Goal: Transaction & Acquisition: Purchase product/service

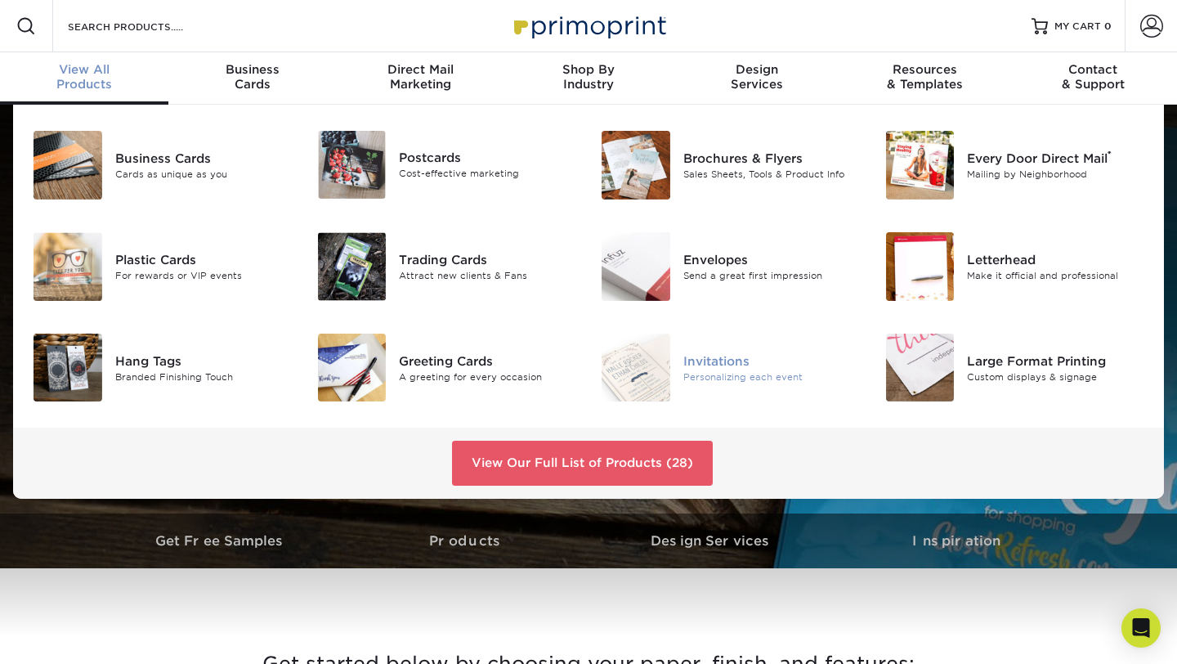
click at [751, 351] on div "Invitations" at bounding box center [771, 360] width 177 height 18
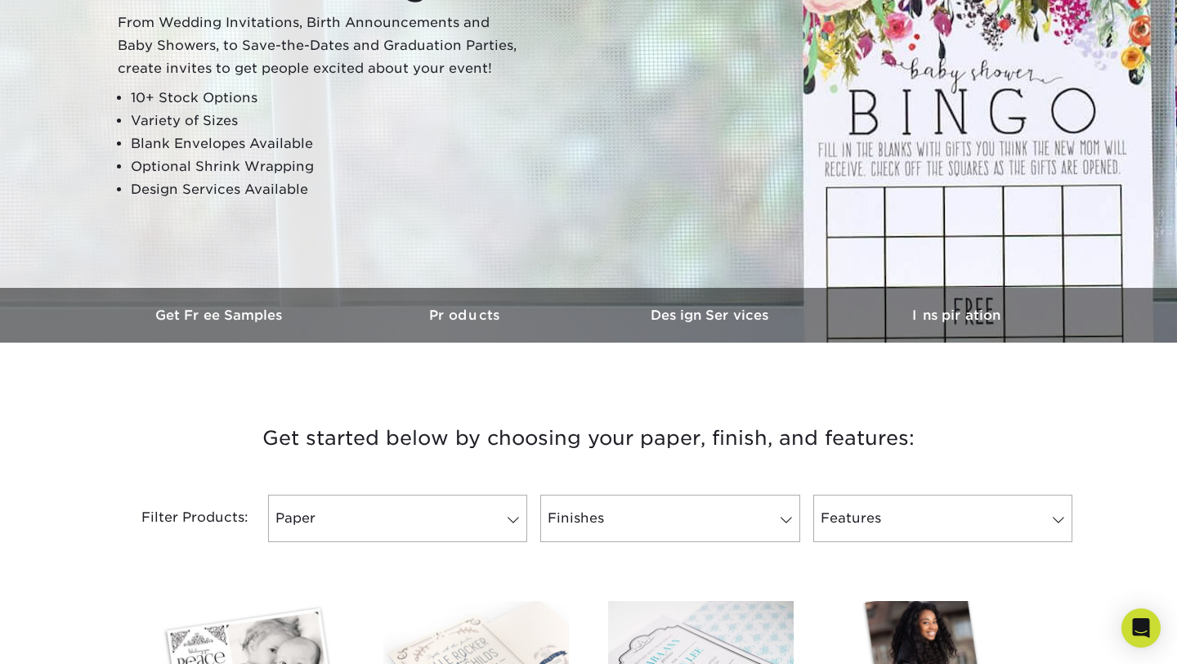
scroll to position [260, 0]
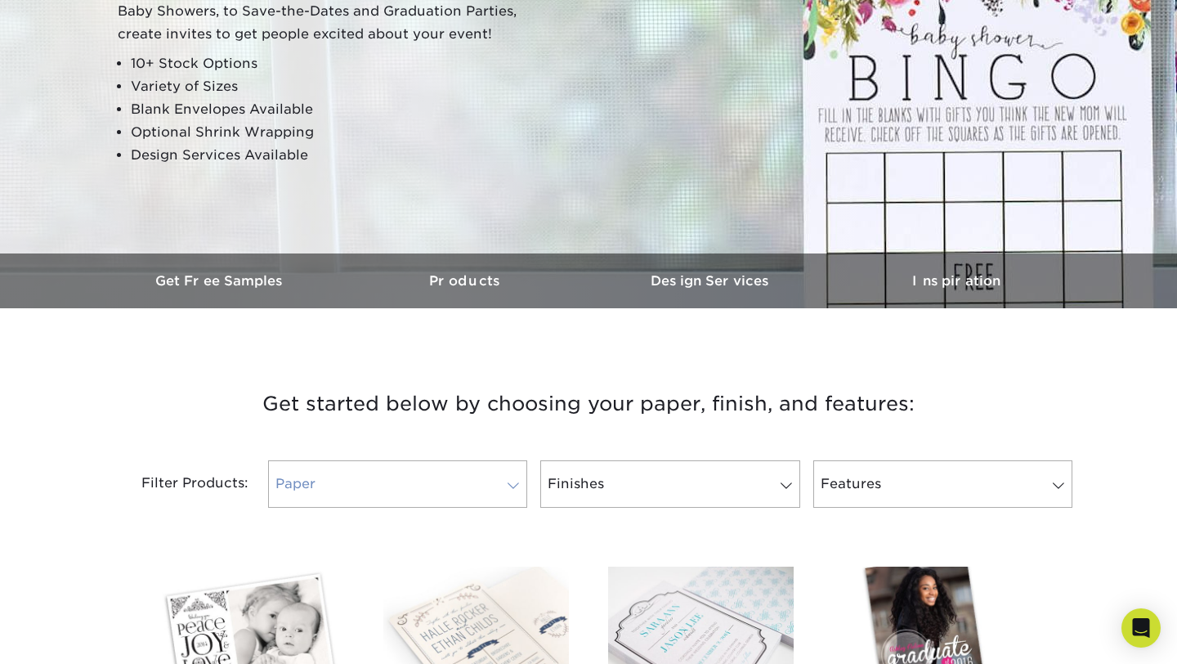
click at [472, 479] on link "Paper" at bounding box center [397, 483] width 259 height 47
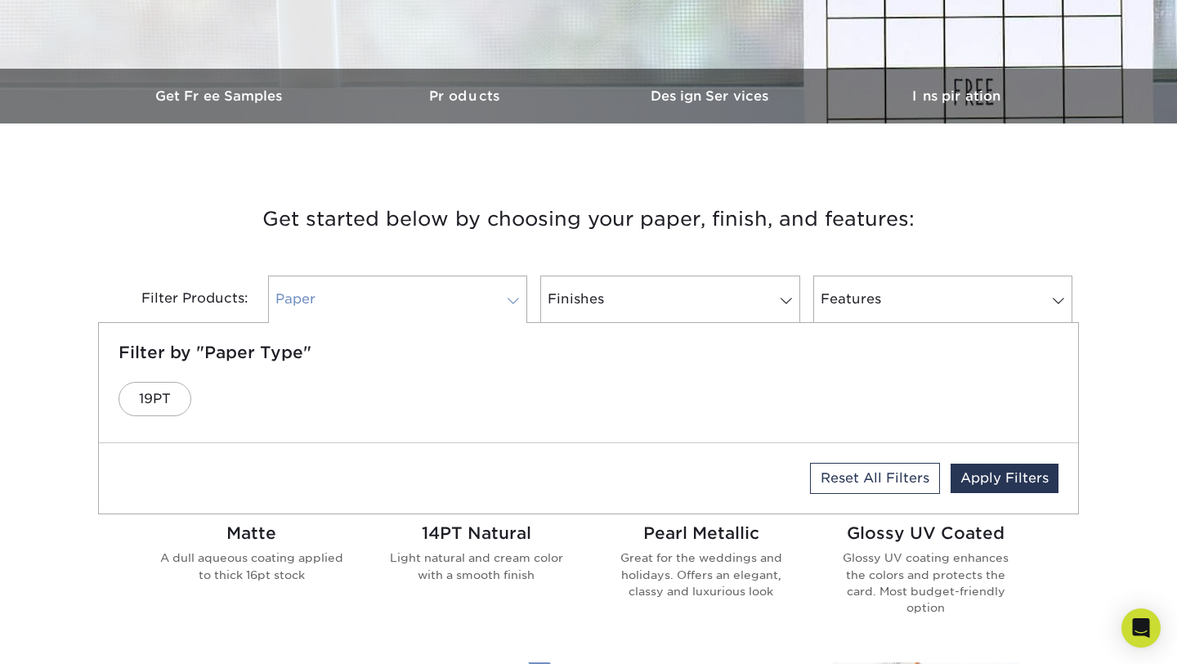
scroll to position [445, 0]
click at [693, 290] on link "Finishes" at bounding box center [669, 298] width 259 height 47
click at [840, 301] on link "Features" at bounding box center [942, 298] width 259 height 47
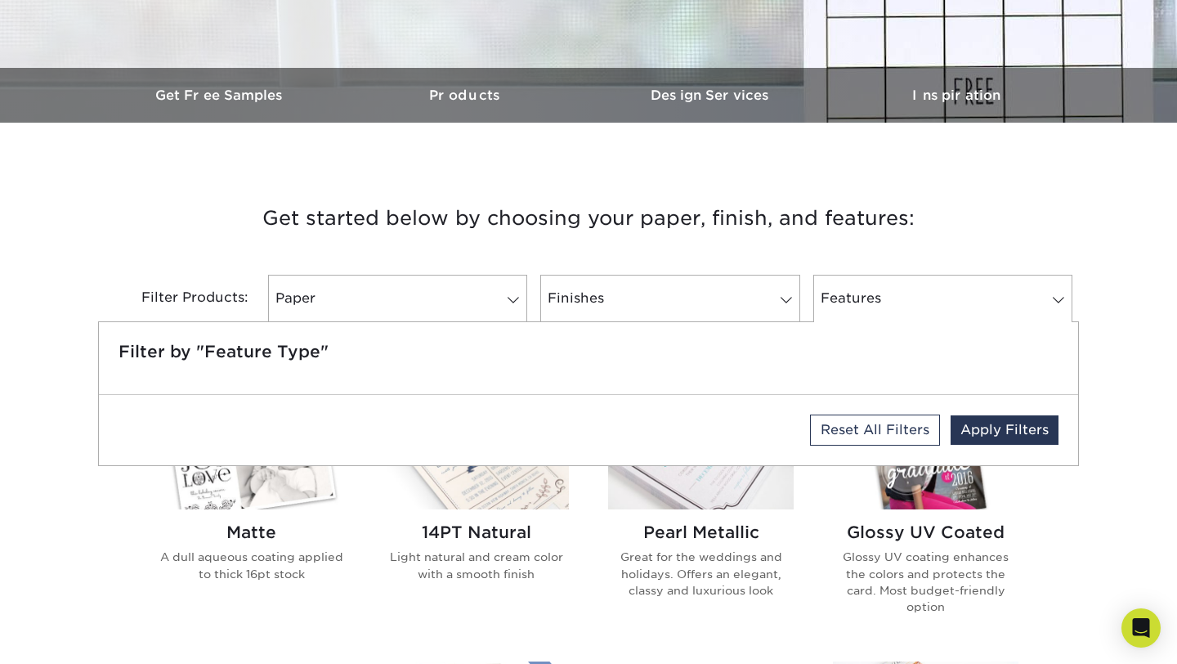
click at [821, 496] on div "Glossy UV Coated Glossy UV coating enhances the colors and protects the card. M…" at bounding box center [925, 511] width 225 height 260
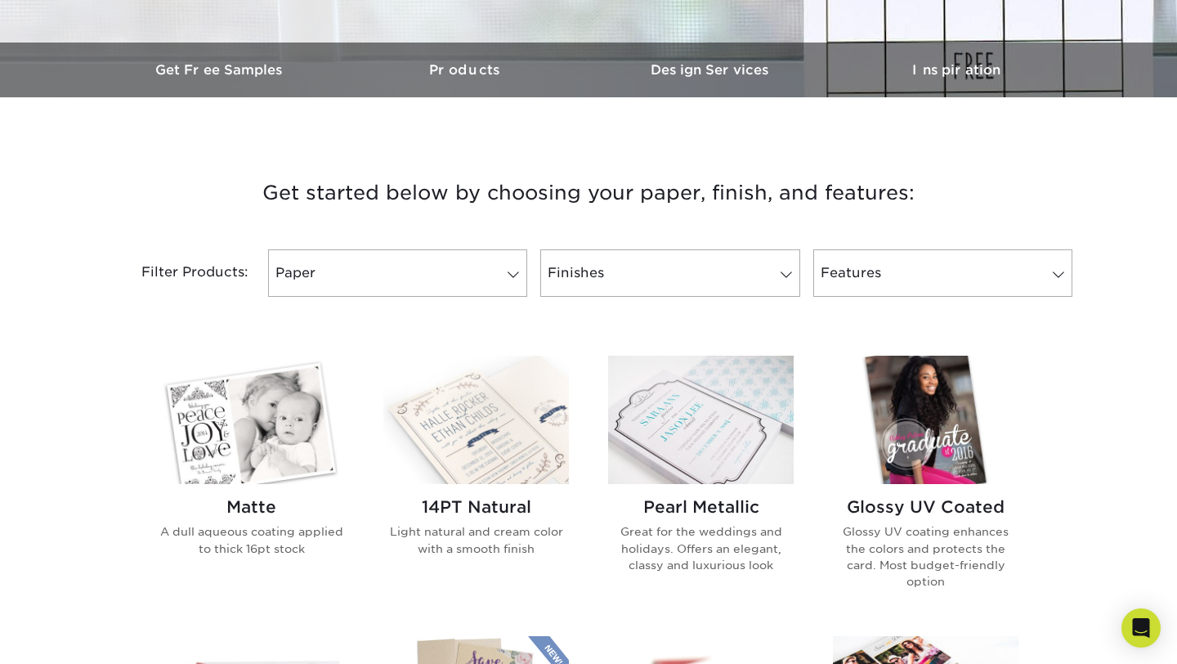
scroll to position [476, 0]
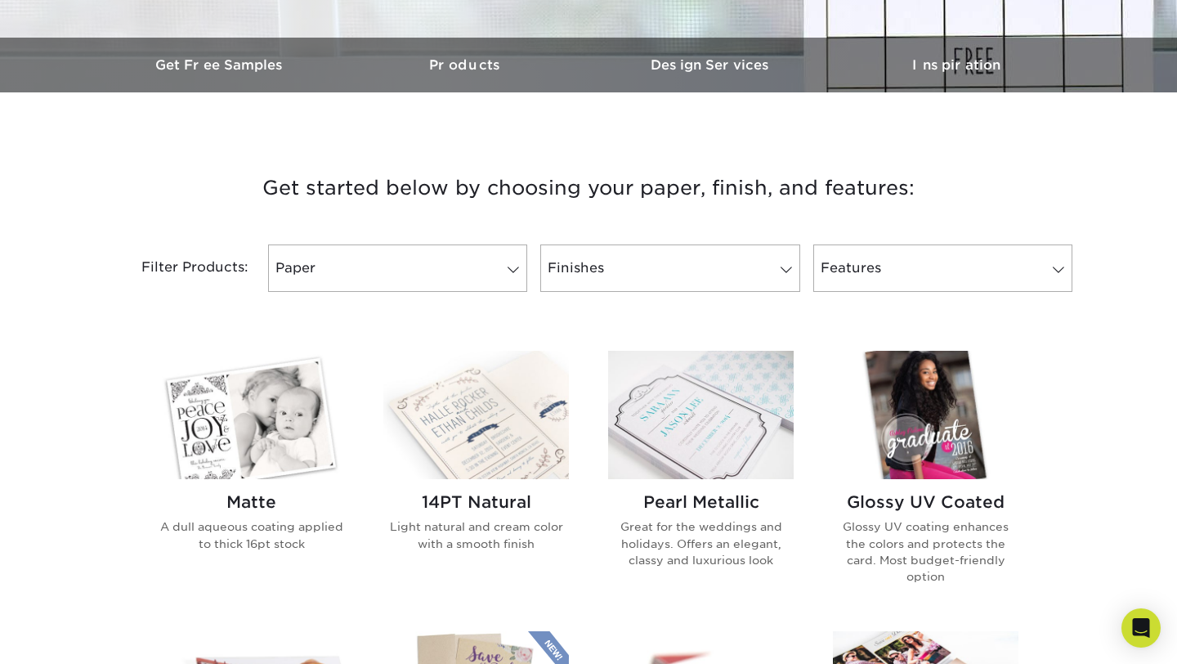
click at [484, 398] on img at bounding box center [476, 415] width 186 height 128
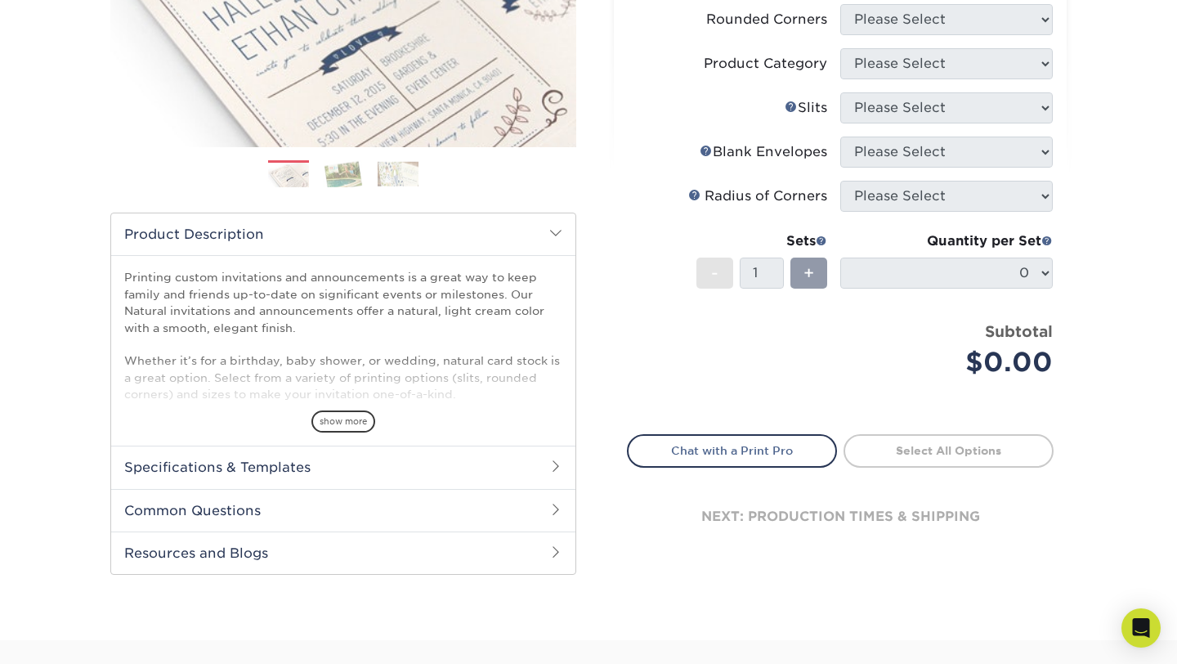
scroll to position [340, 0]
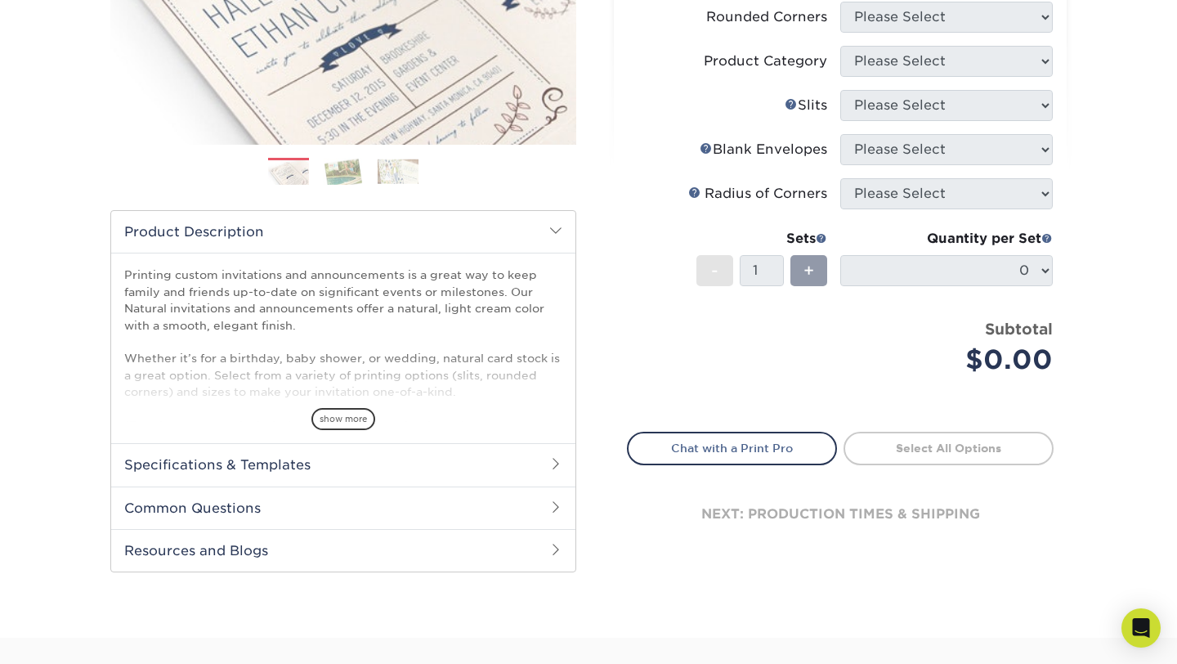
click at [375, 471] on h2 "Specifications & Templates" at bounding box center [343, 464] width 464 height 42
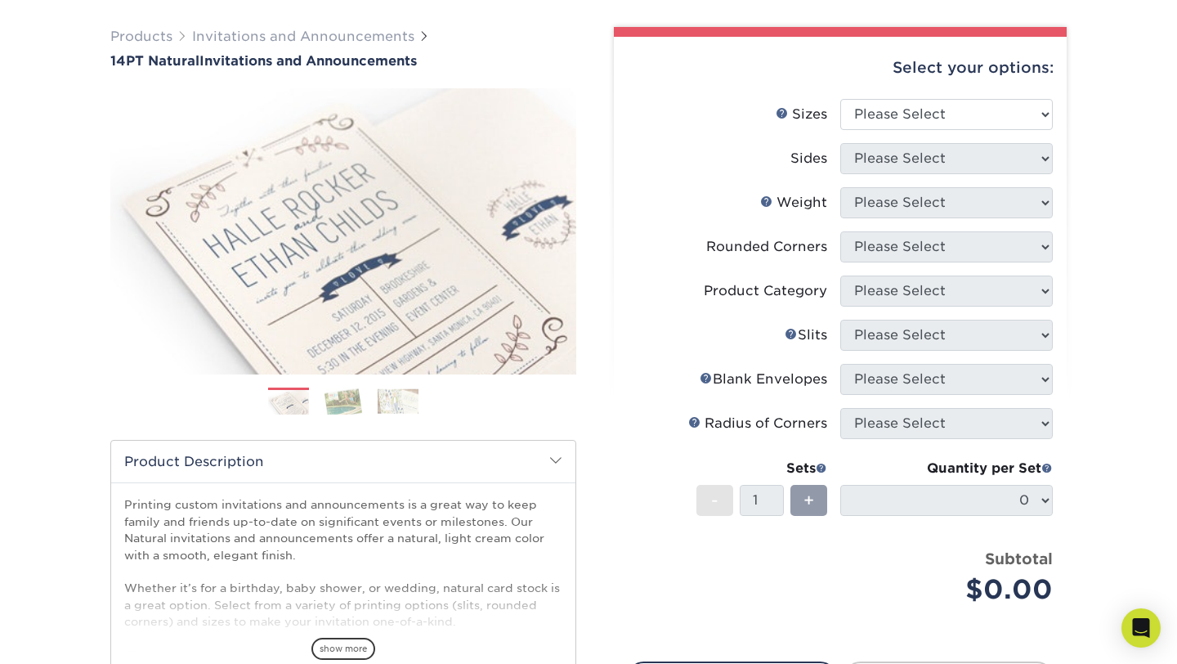
scroll to position [105, 0]
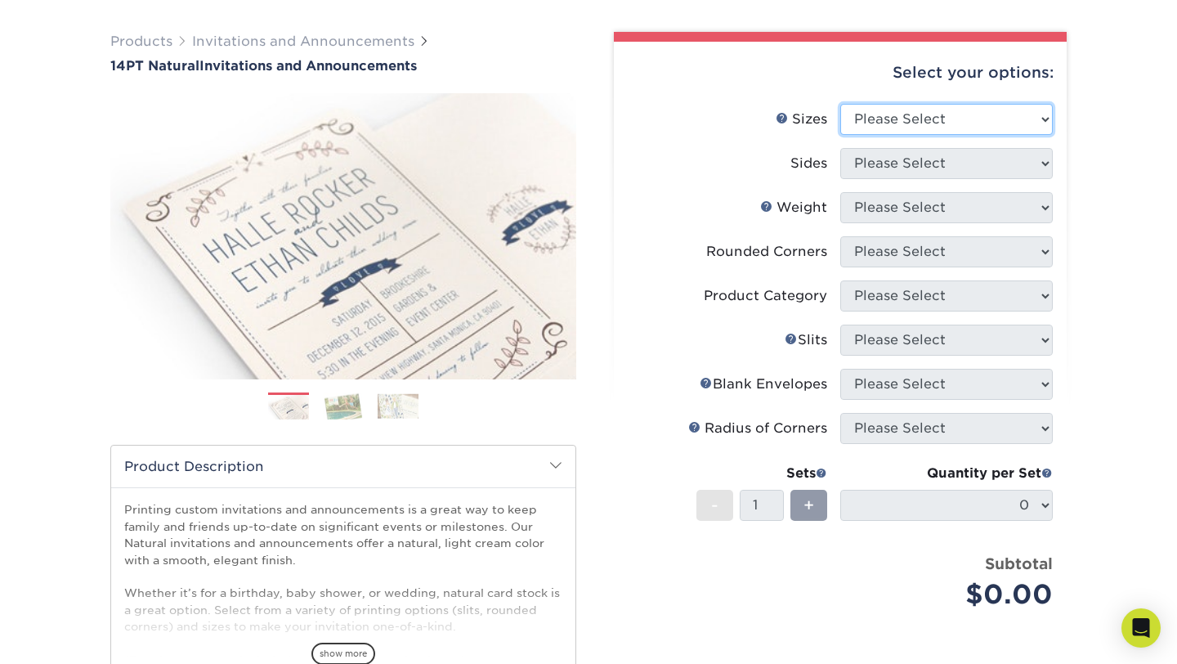
click at [875, 114] on select "Please Select 4.25" x 5.5" 4.25" x 6" 5" x 7" 5.5" x 8.5" 6" x 6"" at bounding box center [946, 119] width 212 height 31
